Goal: Contribute content: Add original content to the website for others to see

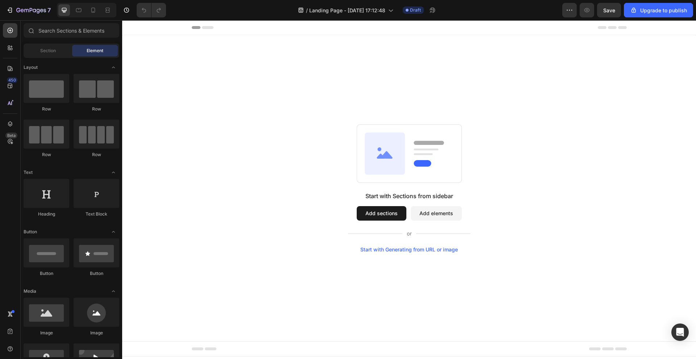
click at [434, 213] on button "Add elements" at bounding box center [436, 213] width 51 height 14
click at [397, 214] on button "Add sections" at bounding box center [382, 213] width 50 height 14
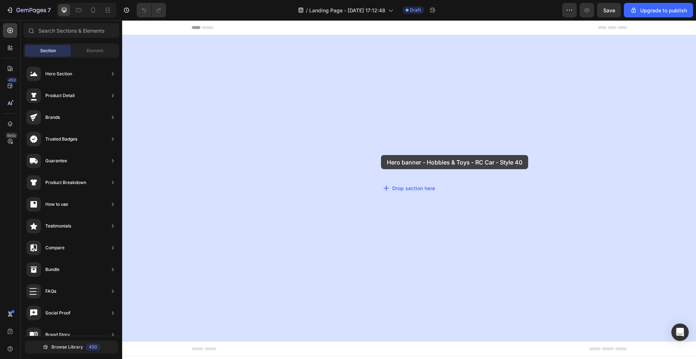
drag, startPoint x: 317, startPoint y: 92, endPoint x: 375, endPoint y: 148, distance: 80.7
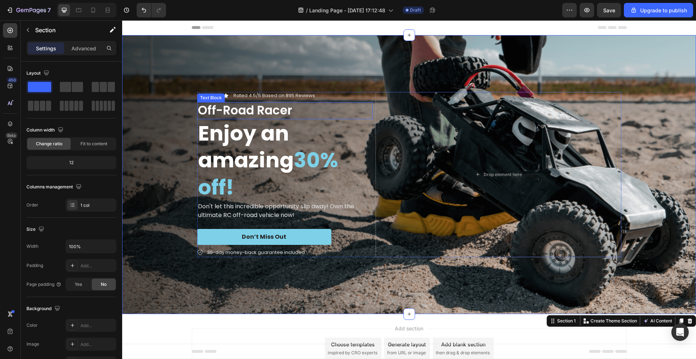
click at [366, 113] on p "Off-Road Racer" at bounding box center [285, 111] width 174 height 16
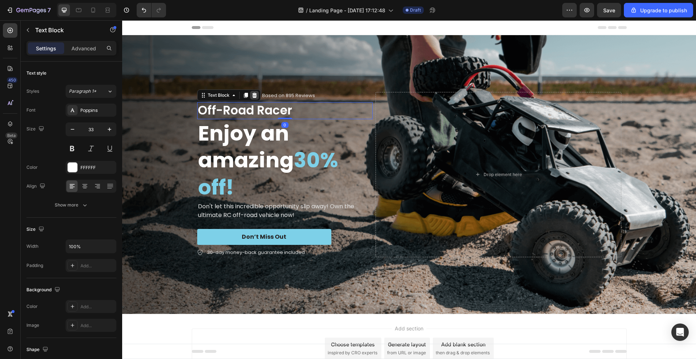
click at [252, 96] on icon at bounding box center [254, 95] width 5 height 5
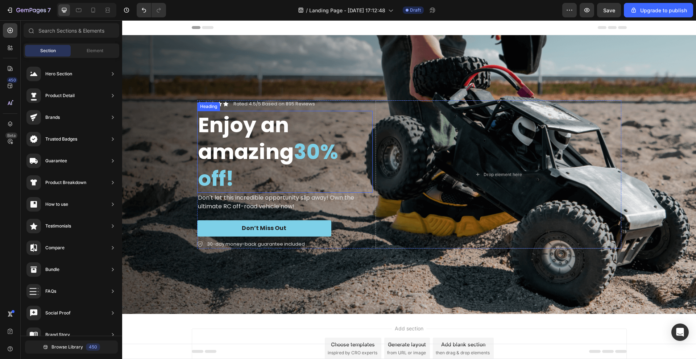
click at [338, 119] on h2 "Enjoy an amazing 30% off!" at bounding box center [284, 152] width 175 height 82
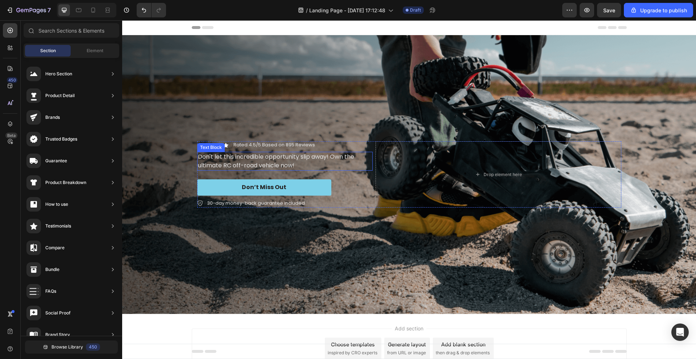
click at [329, 154] on p "Don't let this incredible opportunity slip away! Own the ultimate RC off-road v…" at bounding box center [285, 161] width 174 height 17
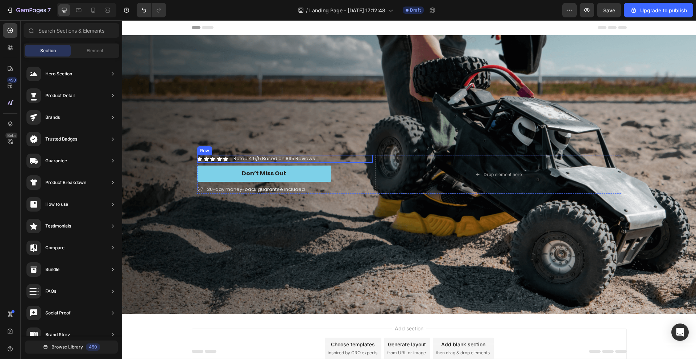
click at [328, 158] on div "Icon Icon Icon Icon Icon Icon List Rated 4.5/5 Based on 895 Reviews Text Block …" at bounding box center [284, 159] width 175 height 8
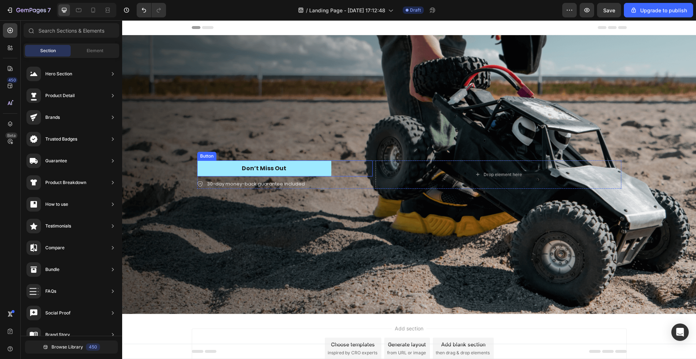
click at [326, 162] on button "Don’t Miss Out" at bounding box center [264, 169] width 134 height 16
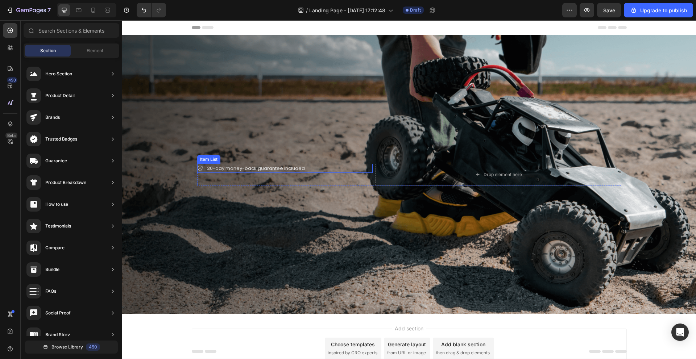
click at [322, 167] on div "30-day money-back guarantee included" at bounding box center [284, 168] width 175 height 9
click at [310, 228] on div "Background Image" at bounding box center [409, 174] width 574 height 279
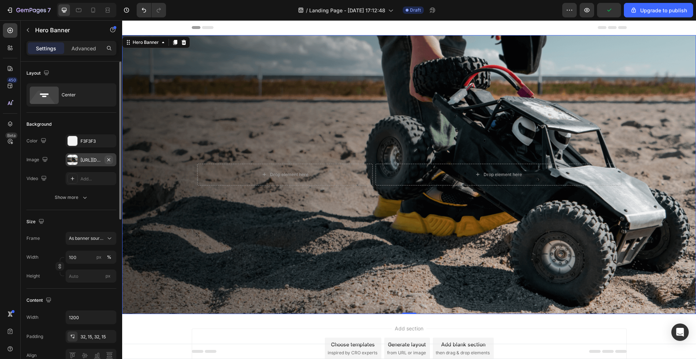
click at [107, 160] on icon "button" at bounding box center [109, 160] width 6 height 6
type input "Auto"
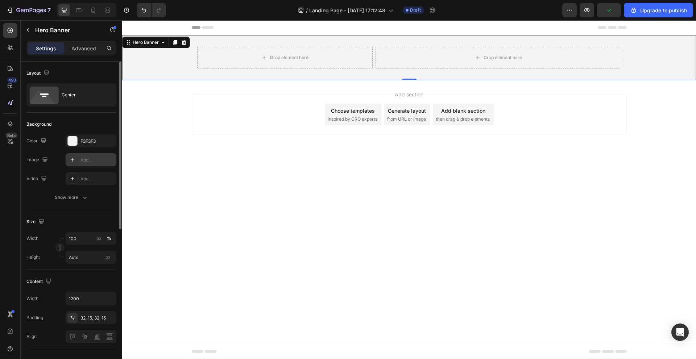
click at [86, 162] on div "Add..." at bounding box center [97, 160] width 34 height 7
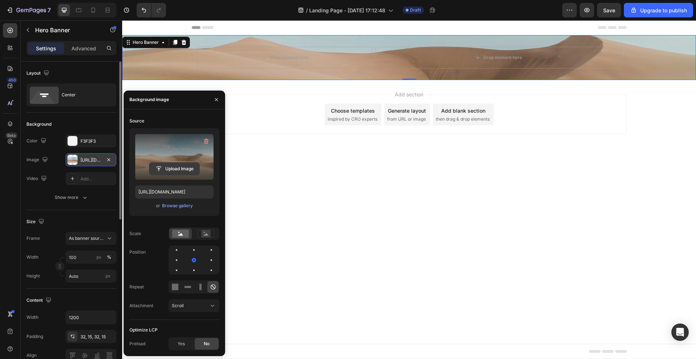
click at [170, 169] on input "file" at bounding box center [174, 169] width 50 height 12
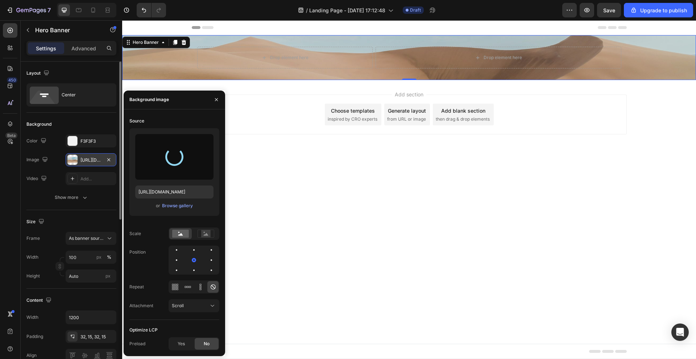
type input "[URL][DOMAIN_NAME]"
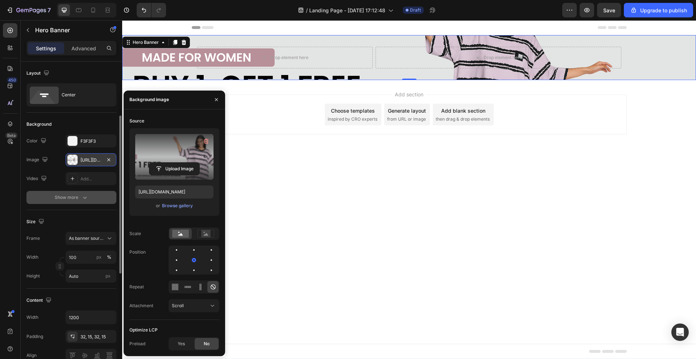
scroll to position [36, 0]
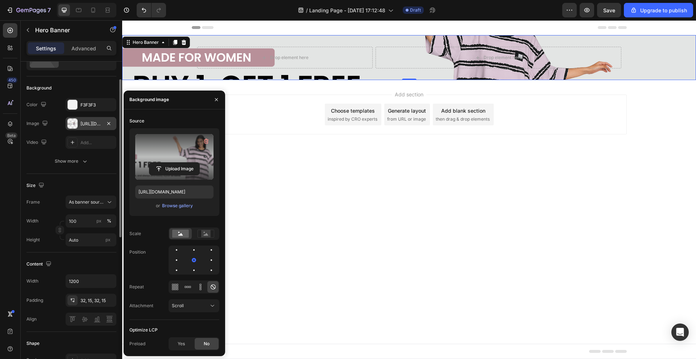
click at [85, 185] on div "Size" at bounding box center [71, 186] width 90 height 12
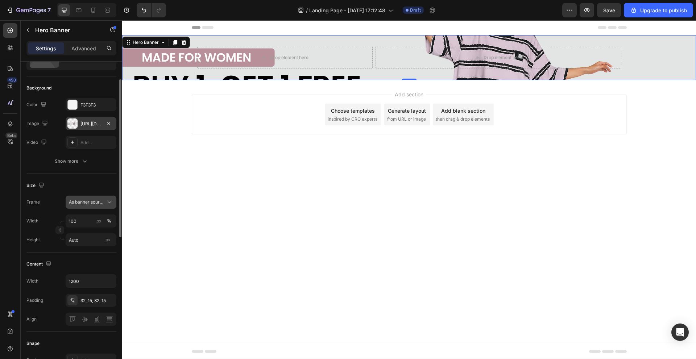
click at [93, 198] on button "As banner source" at bounding box center [91, 202] width 51 height 13
click at [88, 229] on div "Custom" at bounding box center [84, 232] width 58 height 13
click at [95, 206] on button "Custom" at bounding box center [91, 202] width 51 height 13
click at [88, 217] on span "As banner source" at bounding box center [86, 219] width 36 height 7
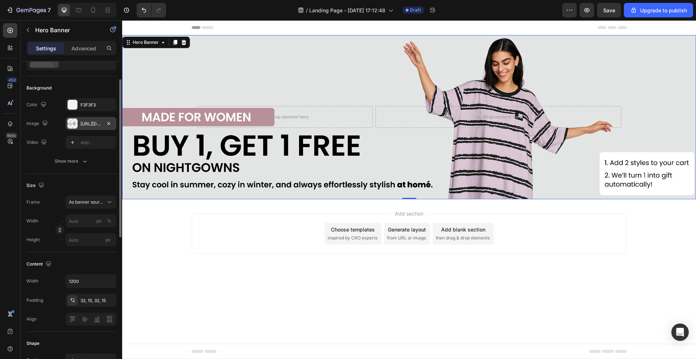
click at [225, 280] on div "Add section Choose templates inspired by CRO experts Generate layout from URL o…" at bounding box center [409, 243] width 574 height 89
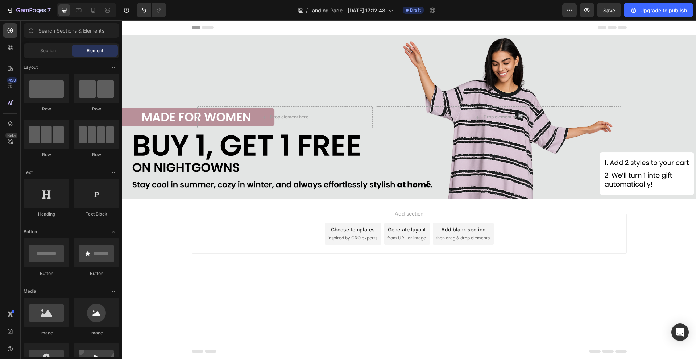
click at [609, 0] on div "7 / Landing Page - [DATE] 17:12:48 Draft Preview Save Upgrade to publish" at bounding box center [348, 10] width 696 height 21
click at [610, 4] on button "Save" at bounding box center [609, 10] width 24 height 14
click at [588, 8] on icon "button" at bounding box center [586, 10] width 7 height 7
click at [456, 239] on span "then drag & drop elements" at bounding box center [463, 238] width 54 height 7
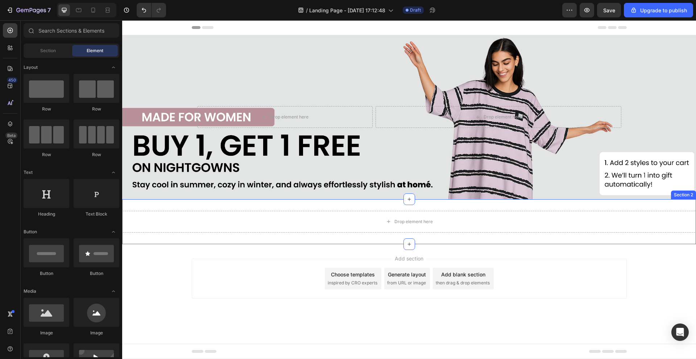
click at [352, 208] on div "Drop element here Section 2" at bounding box center [409, 221] width 574 height 45
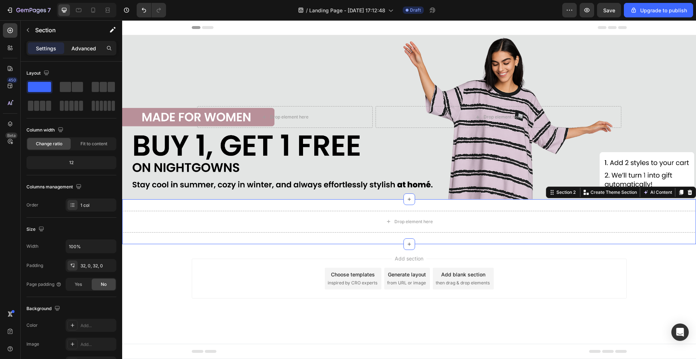
click at [89, 49] on p "Advanced" at bounding box center [83, 49] width 25 height 8
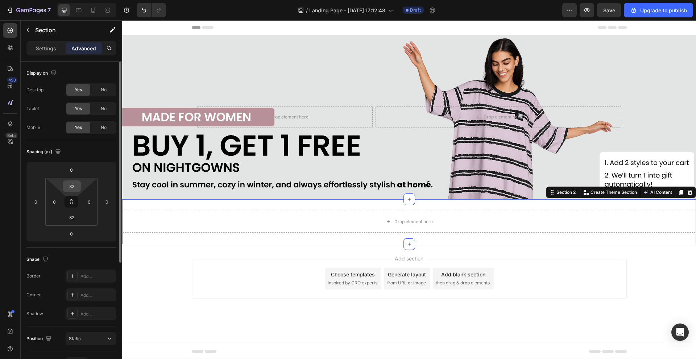
click at [80, 187] on div "32" at bounding box center [72, 186] width 18 height 12
click at [78, 186] on input "32" at bounding box center [71, 186] width 14 height 11
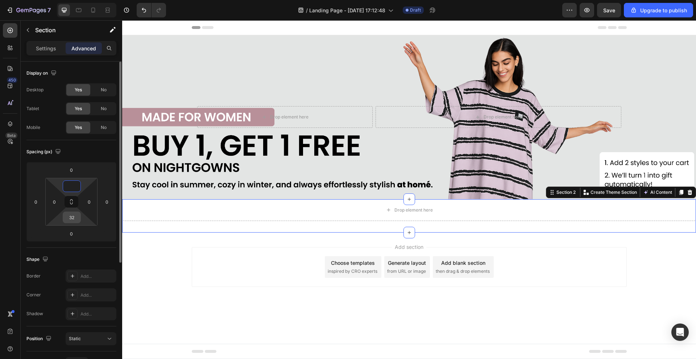
type input "0"
click at [76, 220] on input "32" at bounding box center [71, 217] width 14 height 11
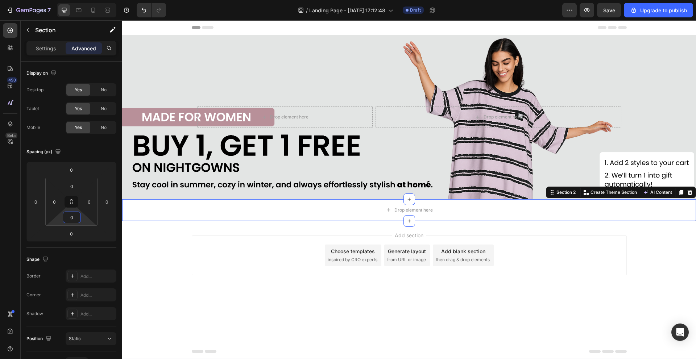
click at [158, 235] on div "Add section Choose templates inspired by CRO experts Generate layout from URL o…" at bounding box center [409, 265] width 574 height 89
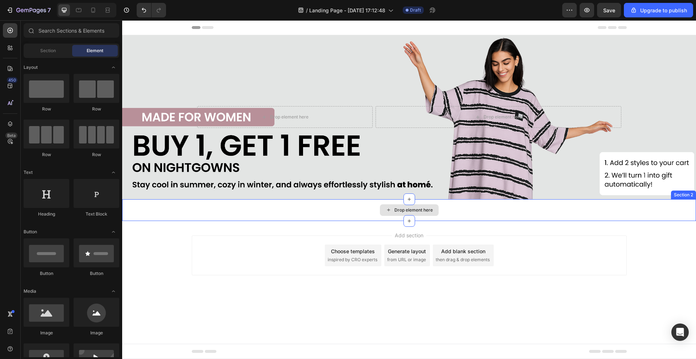
click at [217, 208] on div "Drop element here" at bounding box center [409, 210] width 574 height 22
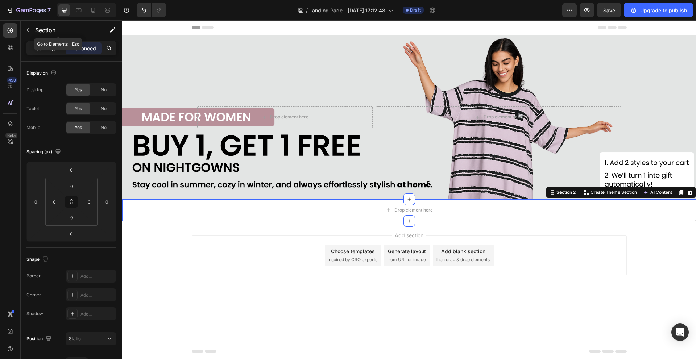
click at [45, 45] on p "Settings" at bounding box center [46, 49] width 20 height 8
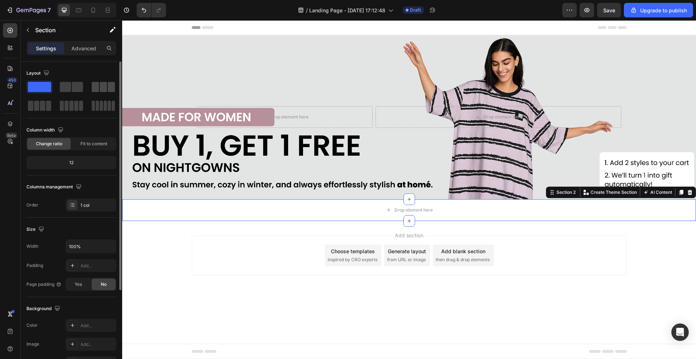
click at [97, 86] on span at bounding box center [95, 87] width 7 height 10
click at [224, 213] on div "Drop element here" at bounding box center [409, 210] width 574 height 22
click at [183, 240] on div "Add section Choose templates inspired by CRO experts Generate layout from URL o…" at bounding box center [409, 265] width 574 height 89
click at [234, 217] on div "Drop element here" at bounding box center [409, 210] width 574 height 22
click at [42, 32] on p "Section" at bounding box center [64, 30] width 59 height 9
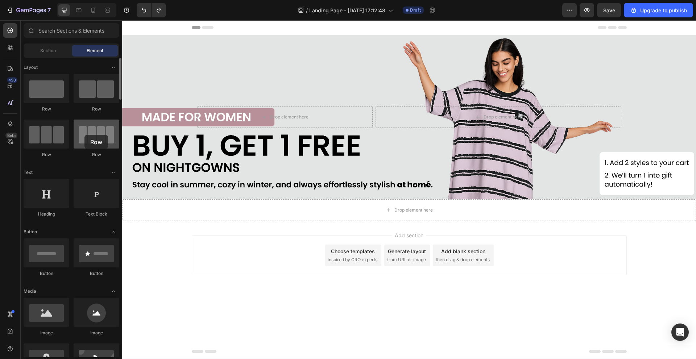
click at [84, 135] on div at bounding box center [97, 134] width 46 height 29
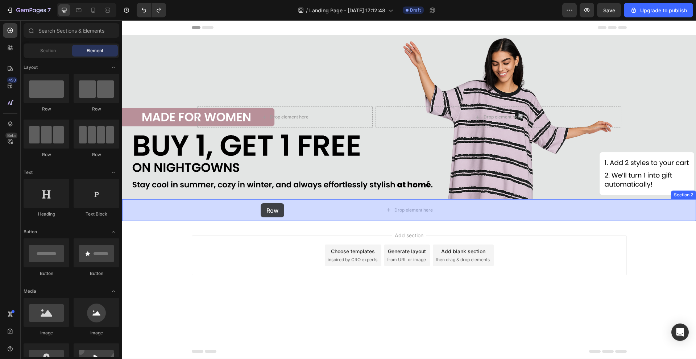
drag, startPoint x: 179, startPoint y: 155, endPoint x: 258, endPoint y: 202, distance: 91.3
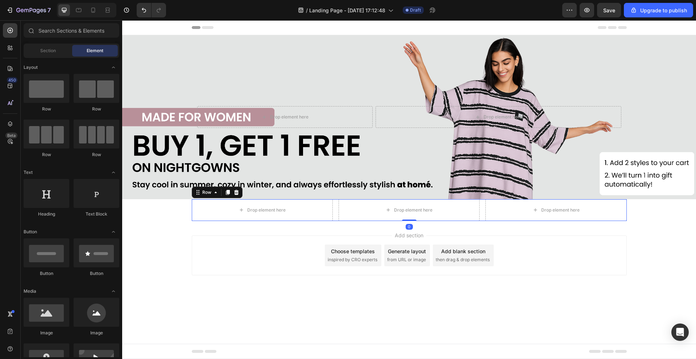
click at [201, 227] on div "Add section Choose templates inspired by CRO experts Generate layout from URL o…" at bounding box center [409, 265] width 574 height 89
click at [205, 217] on div "Drop element here" at bounding box center [262, 210] width 141 height 22
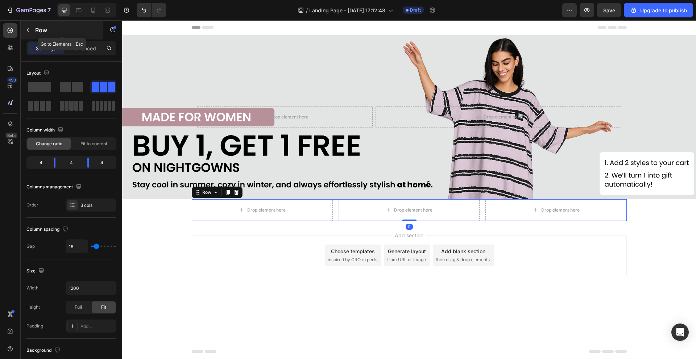
click at [37, 33] on p "Row" at bounding box center [66, 30] width 62 height 9
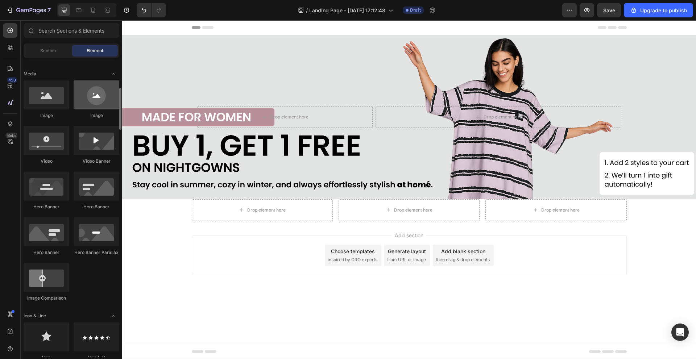
scroll to position [145, 0]
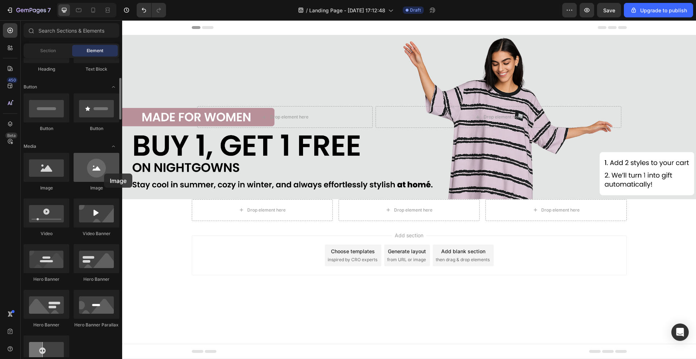
drag, startPoint x: 94, startPoint y: 173, endPoint x: 86, endPoint y: 163, distance: 12.6
click at [86, 163] on div at bounding box center [97, 167] width 46 height 29
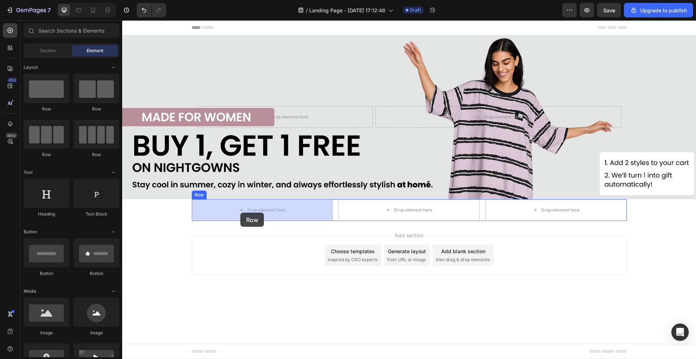
drag, startPoint x: 211, startPoint y: 111, endPoint x: 240, endPoint y: 213, distance: 106.3
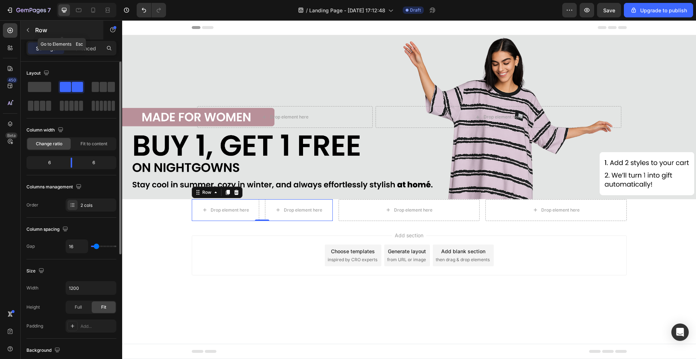
click at [29, 32] on icon "button" at bounding box center [28, 30] width 2 height 4
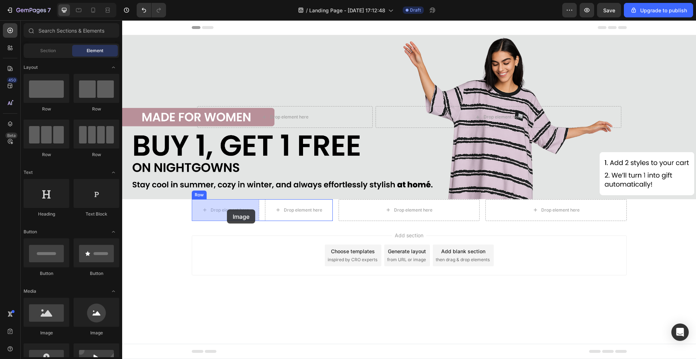
drag, startPoint x: 221, startPoint y: 333, endPoint x: 232, endPoint y: 216, distance: 117.2
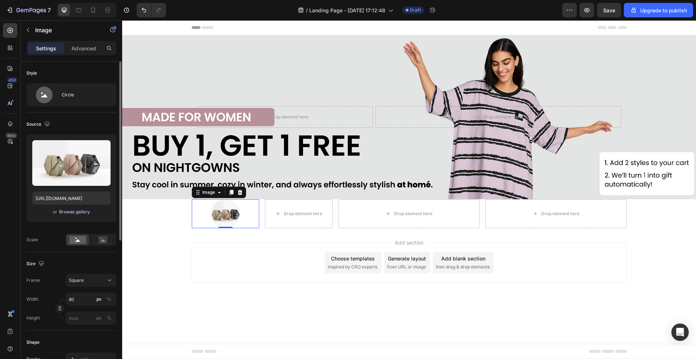
click at [72, 213] on div "Browse gallery" at bounding box center [74, 212] width 31 height 7
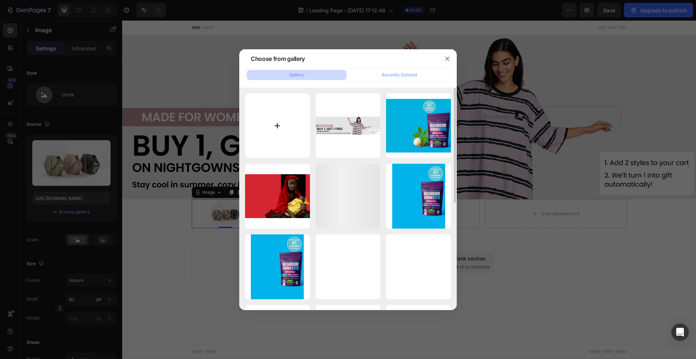
click at [275, 134] on input "file" at bounding box center [277, 125] width 65 height 65
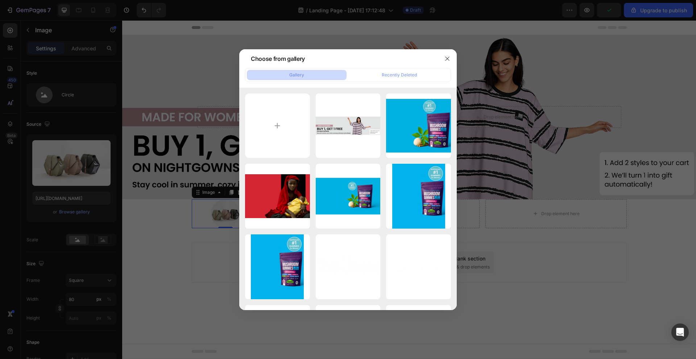
click at [86, 135] on div at bounding box center [348, 179] width 696 height 359
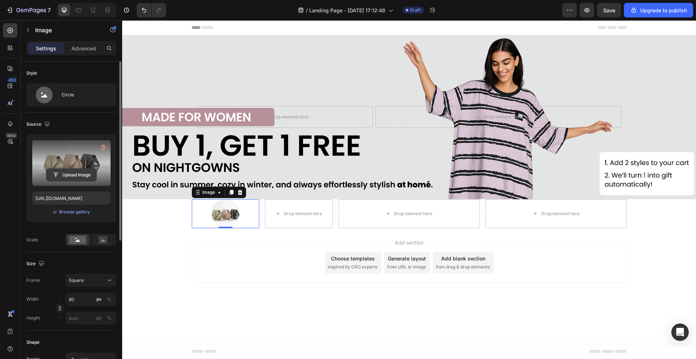
click at [73, 173] on input "file" at bounding box center [71, 175] width 50 height 12
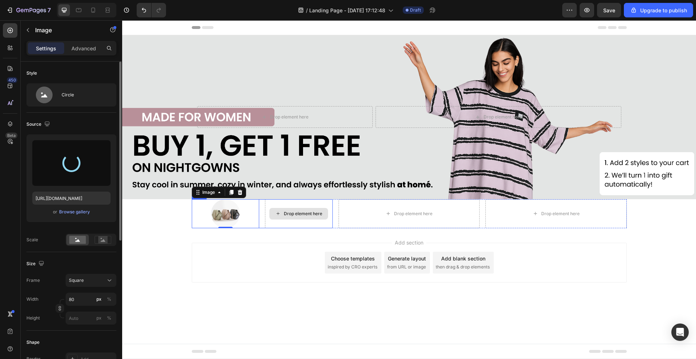
type input "[URL][DOMAIN_NAME]"
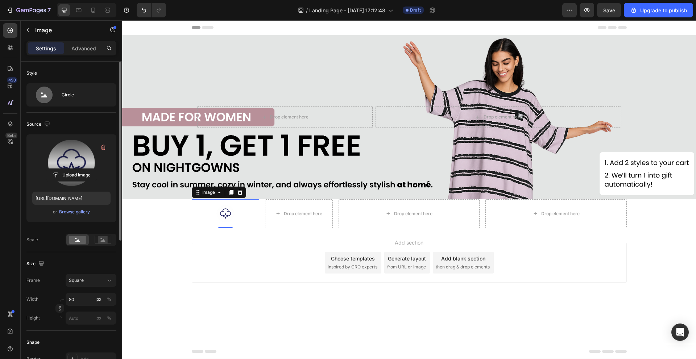
click at [251, 222] on div at bounding box center [226, 213] width 68 height 29
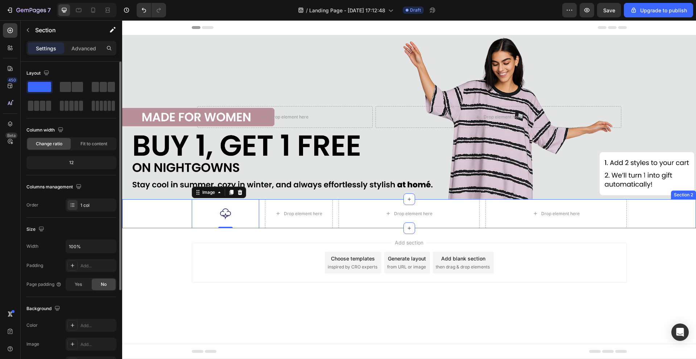
click at [158, 214] on div "Image 0 Drop element here Row Drop element here Drop element here Row" at bounding box center [409, 213] width 574 height 29
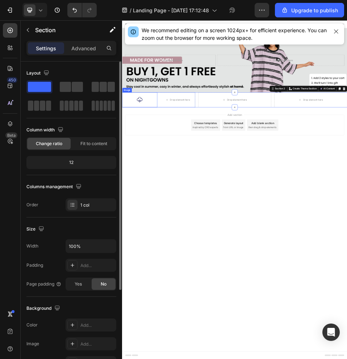
click at [133, 178] on div at bounding box center [156, 173] width 68 height 29
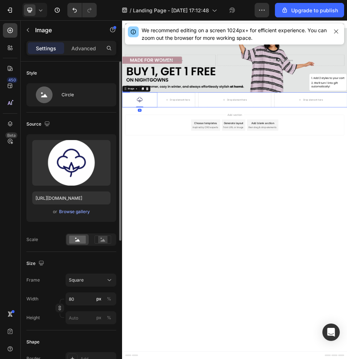
click at [269, 177] on div "Image 0 Drop element here Row Drop element here Drop element here Row" at bounding box center [339, 173] width 435 height 29
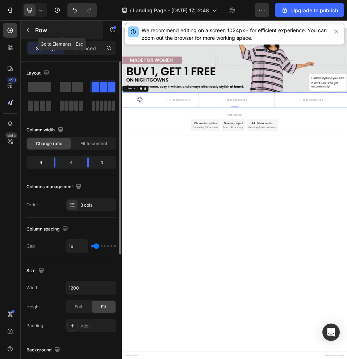
click at [29, 33] on icon "button" at bounding box center [28, 30] width 6 height 6
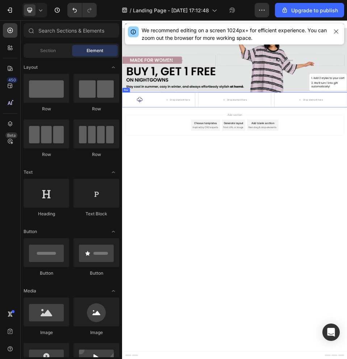
click at [267, 171] on div "Image Drop element here Row Drop element here Drop element here Row" at bounding box center [339, 173] width 435 height 29
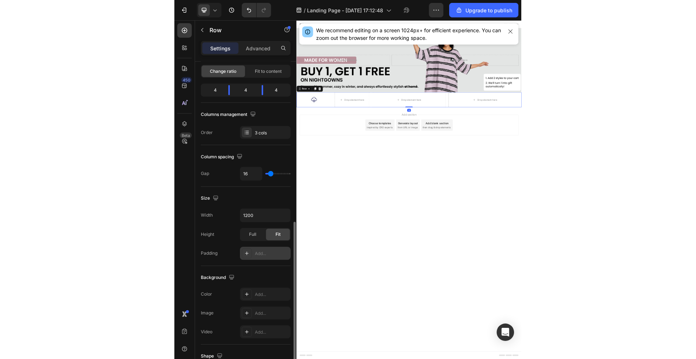
scroll to position [145, 0]
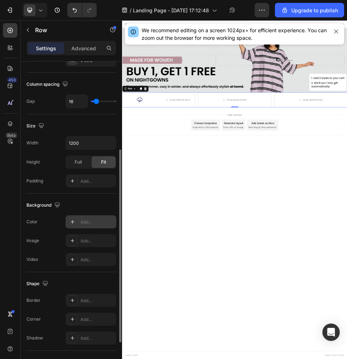
click at [77, 221] on div at bounding box center [72, 222] width 10 height 10
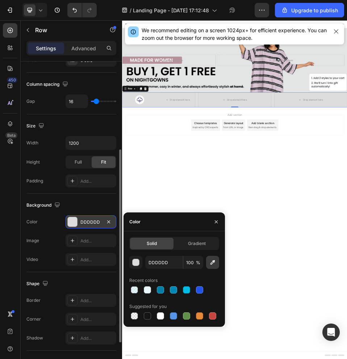
click at [210, 266] on button "button" at bounding box center [212, 262] width 13 height 13
type input "F9F9F9"
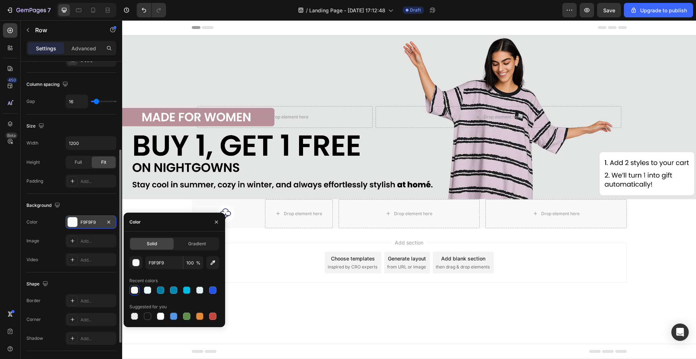
click at [257, 234] on div "Add section Choose templates inspired by CRO experts Generate layout from URL o…" at bounding box center [409, 272] width 574 height 89
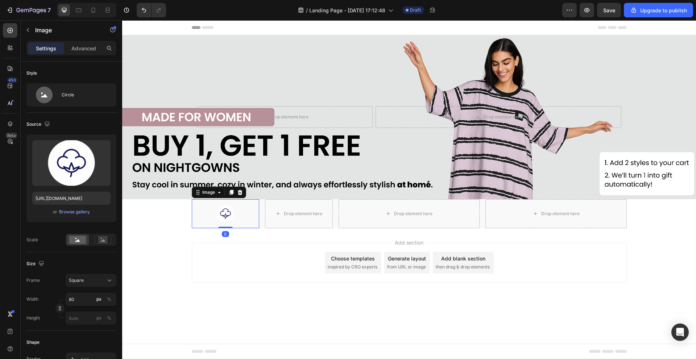
click at [249, 221] on div at bounding box center [226, 213] width 68 height 29
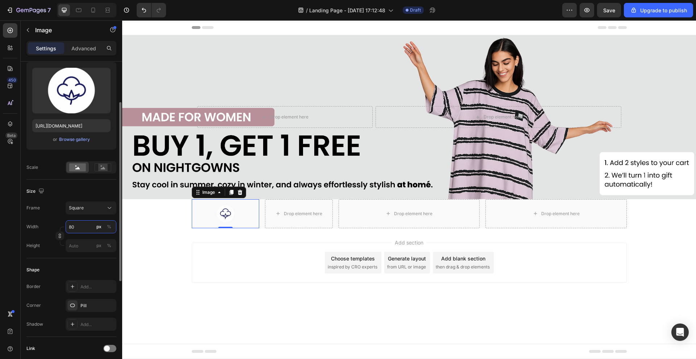
click at [89, 225] on input "80" at bounding box center [91, 226] width 51 height 13
type input "1"
type input "10"
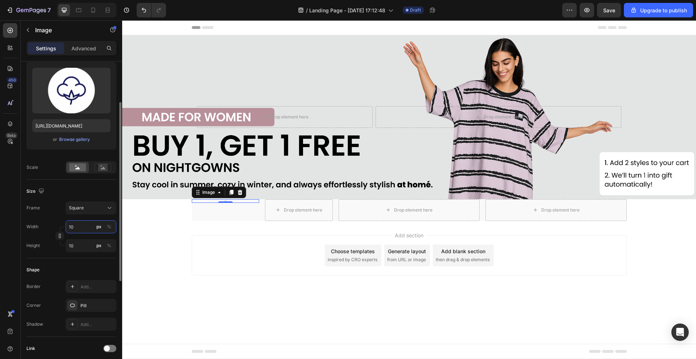
type input "100"
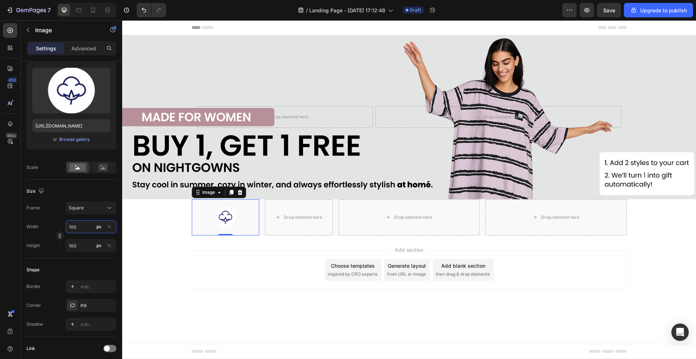
type input "100"
